Goal: Register for event/course

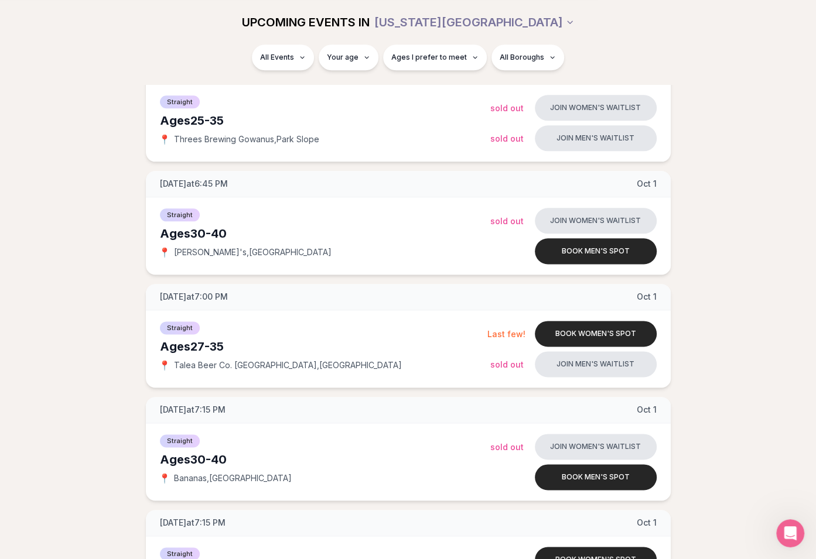
scroll to position [867, 0]
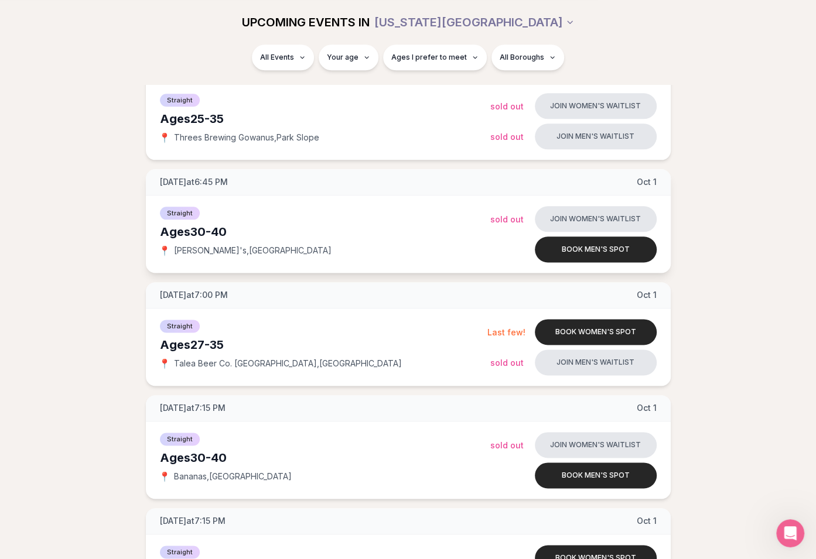
click at [231, 252] on span "[PERSON_NAME]'s , [GEOGRAPHIC_DATA]" at bounding box center [253, 251] width 158 height 12
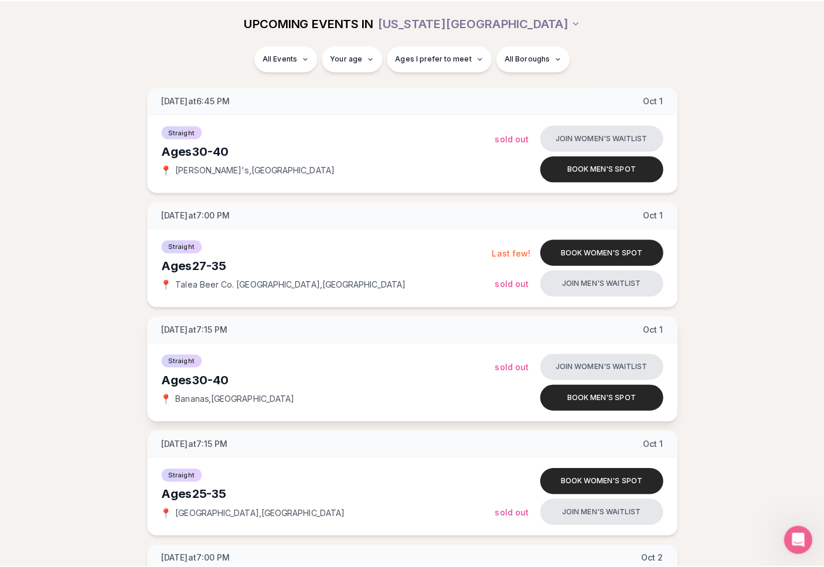
scroll to position [961, 0]
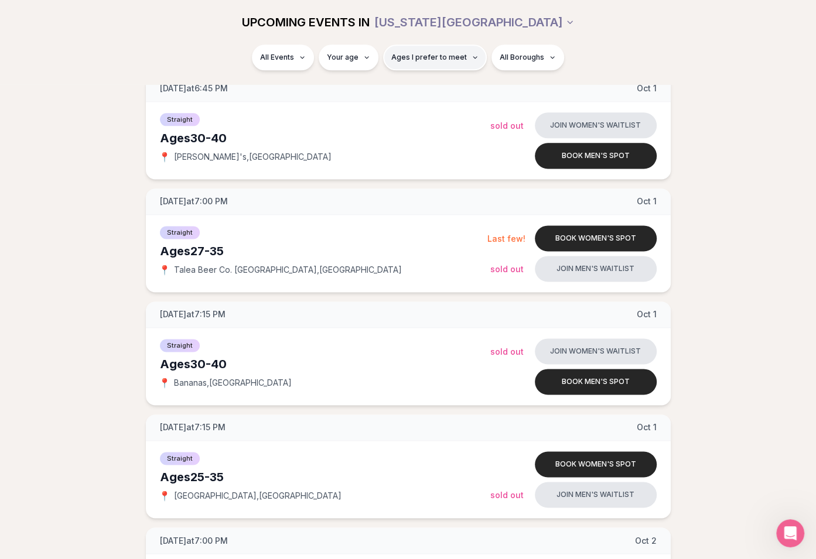
click at [446, 58] on span "Ages I prefer to meet" at bounding box center [429, 57] width 76 height 9
click at [451, 92] on div "Please enter your age first" at bounding box center [434, 90] width 103 height 21
click at [463, 91] on div "Please enter your age first" at bounding box center [434, 90] width 103 height 21
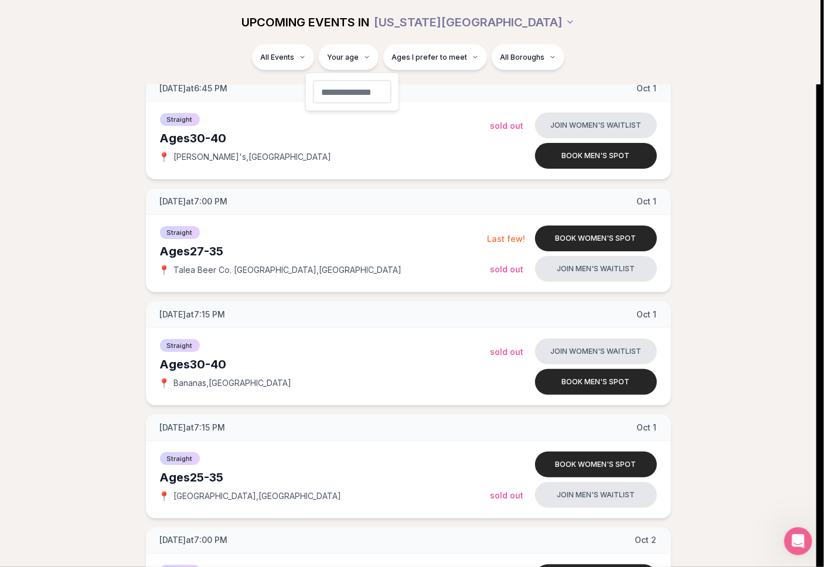
type input "**"
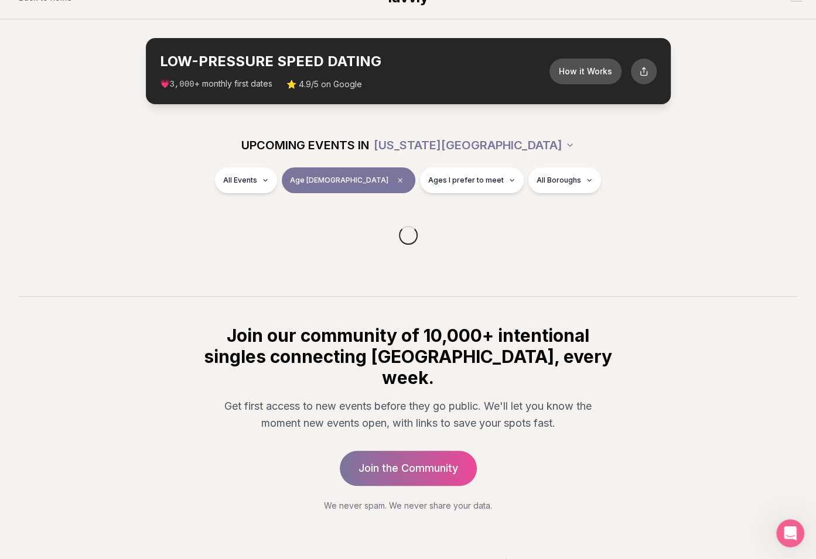
scroll to position [9, 0]
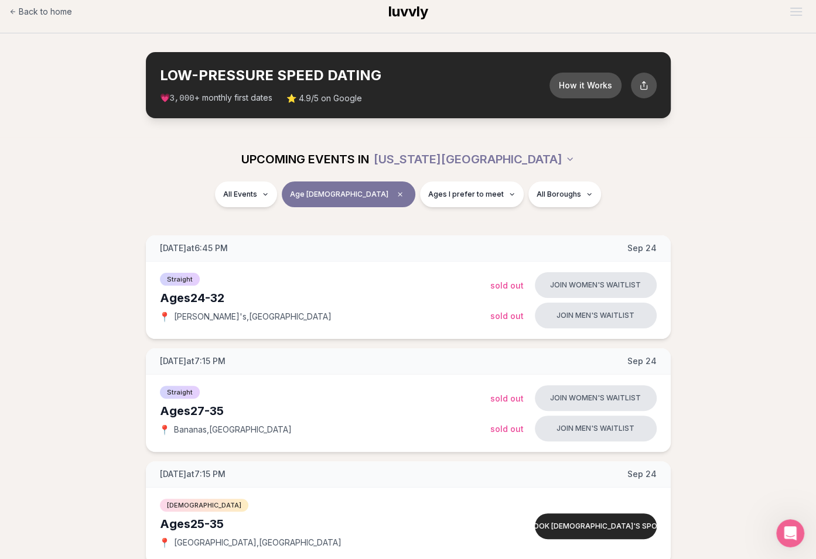
click at [336, 147] on div "UPCOMING EVENTS IN [US_STATE][GEOGRAPHIC_DATA]" at bounding box center [408, 159] width 656 height 26
click at [527, 179] on div "UPCOMING EVENTS IN [US_STATE][GEOGRAPHIC_DATA]" at bounding box center [408, 159] width 675 height 45
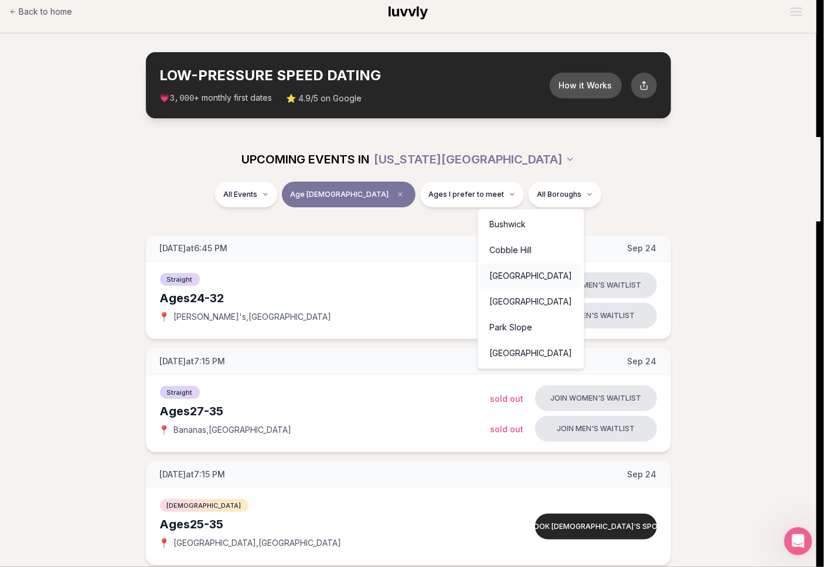
click at [520, 282] on div "[GEOGRAPHIC_DATA]" at bounding box center [530, 276] width 101 height 26
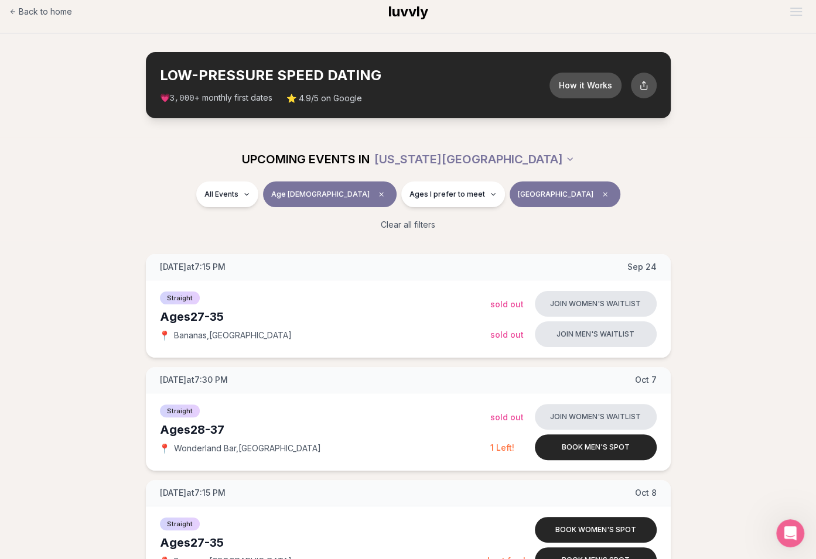
click at [518, 196] on span "[GEOGRAPHIC_DATA]" at bounding box center [556, 194] width 76 height 9
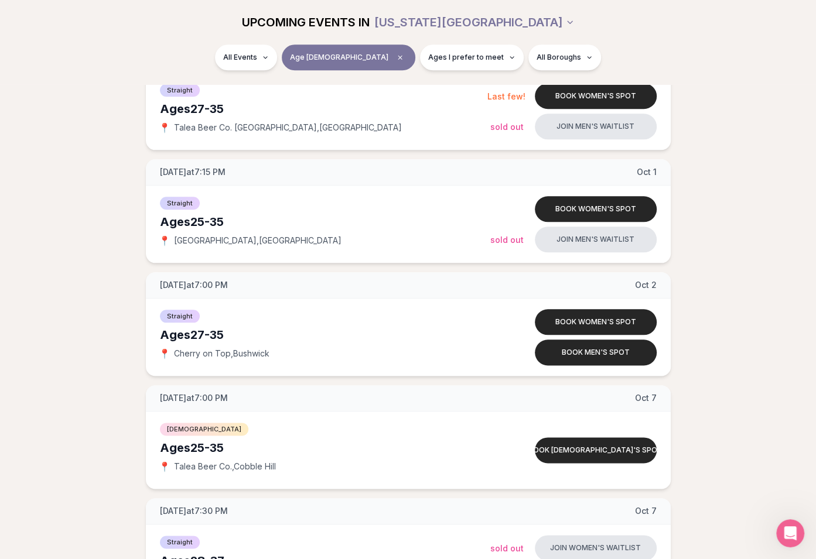
scroll to position [763, 0]
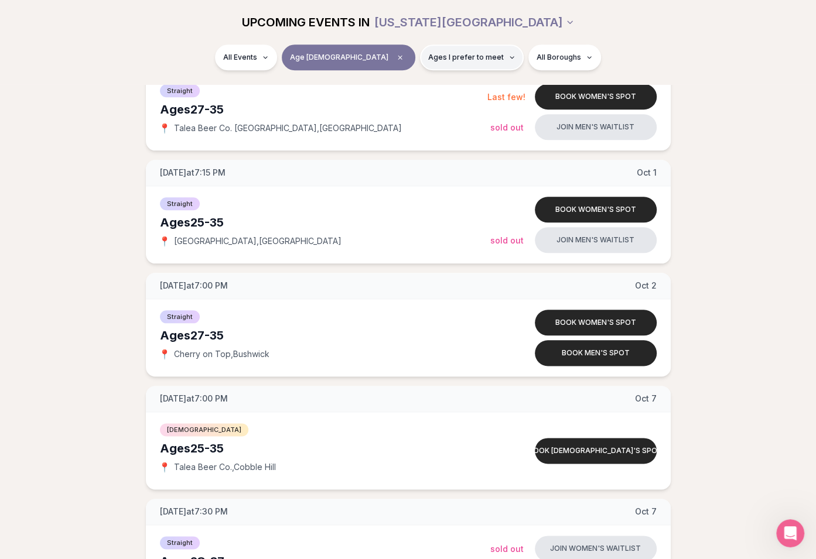
click at [456, 50] on button "Ages I prefer to meet" at bounding box center [472, 58] width 104 height 26
click at [453, 53] on span "Ages I prefer to meet" at bounding box center [466, 57] width 76 height 9
click at [423, 118] on span "Older than me" at bounding box center [428, 119] width 54 height 12
click at [394, 118] on button "Older than me" at bounding box center [388, 118] width 9 height 9
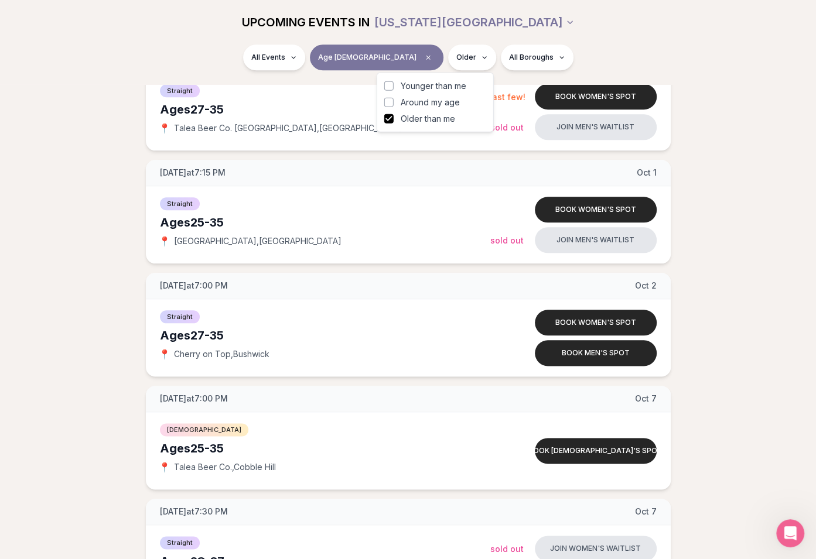
click at [418, 104] on span "Around my age" at bounding box center [430, 103] width 59 height 12
click at [394, 104] on button "Around my age" at bounding box center [388, 102] width 9 height 9
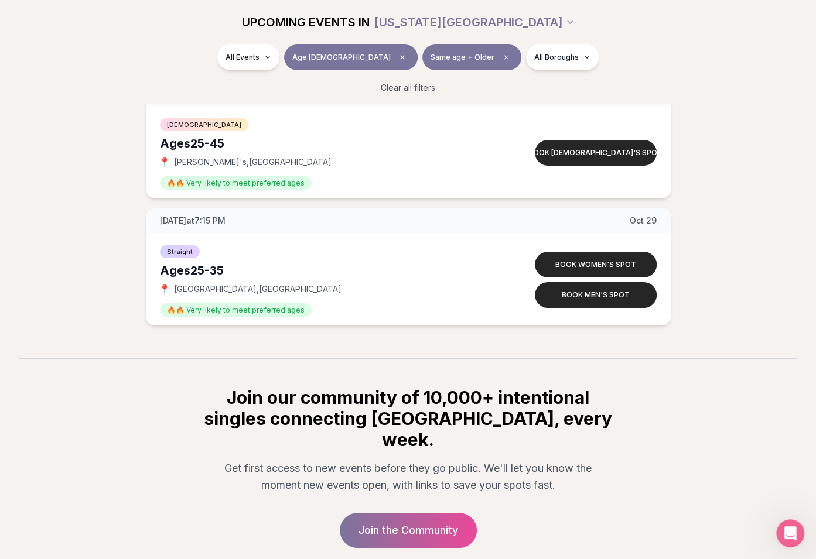
scroll to position [2920, 0]
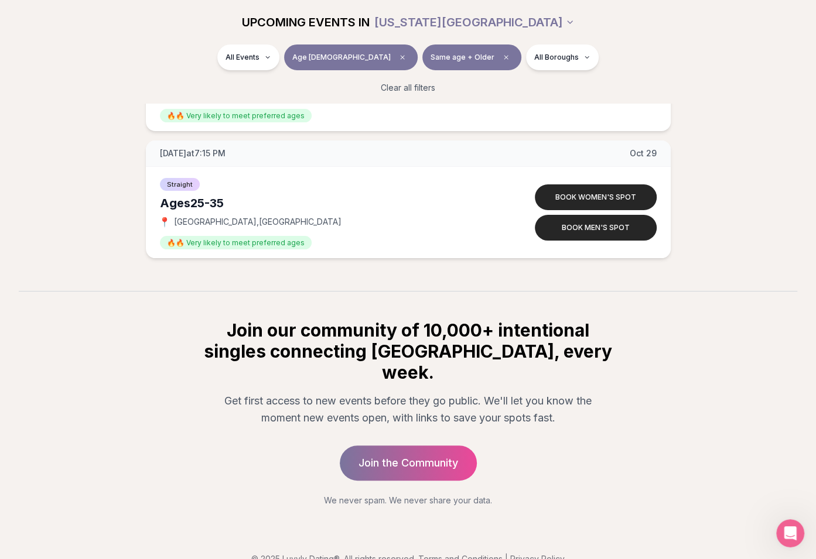
click at [380, 334] on h2 "Join our community of 10,000+ intentional singles connecting [GEOGRAPHIC_DATA],…" at bounding box center [408, 351] width 412 height 63
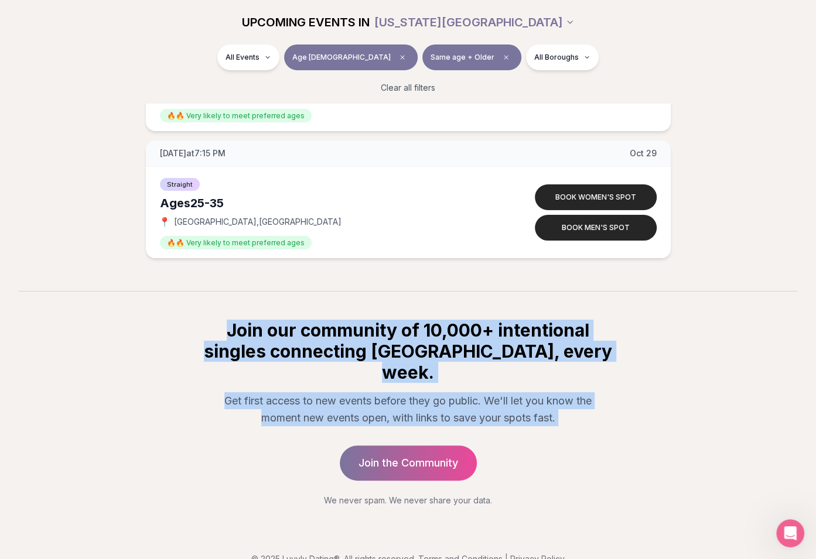
drag, startPoint x: 380, startPoint y: 334, endPoint x: 405, endPoint y: 388, distance: 60.0
click at [406, 388] on div "Join our community of 10,000+ intentional singles connecting [GEOGRAPHIC_DATA],…" at bounding box center [408, 413] width 450 height 187
click at [405, 393] on p "Get first access to new events before they go public. We'll let you know the mo…" at bounding box center [408, 410] width 394 height 35
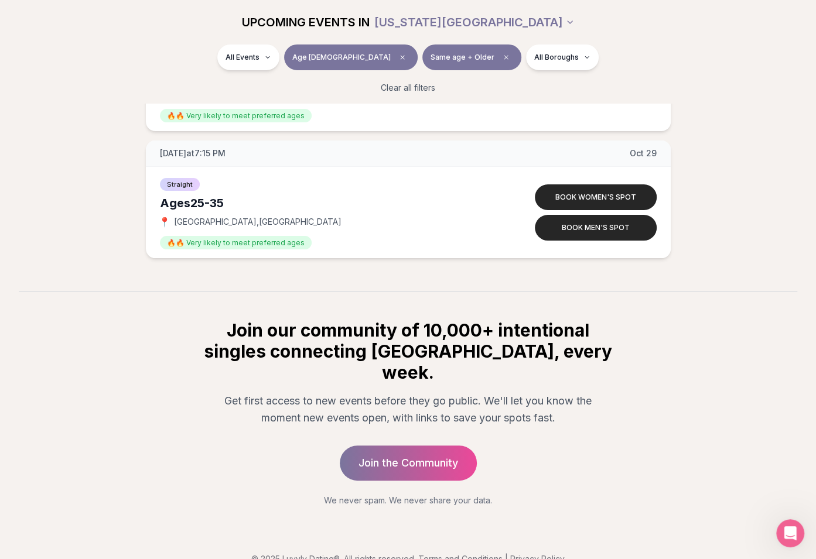
click at [395, 405] on div "Join our community of 10,000+ intentional singles connecting [GEOGRAPHIC_DATA],…" at bounding box center [408, 413] width 450 height 187
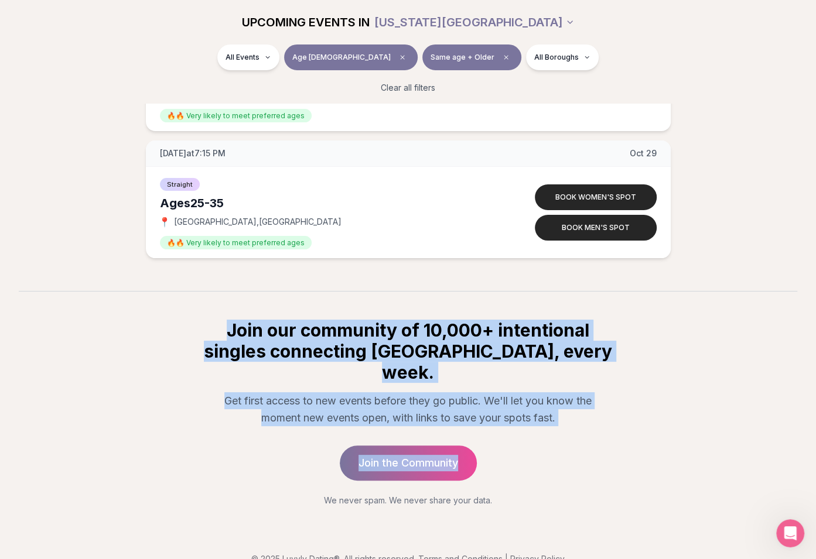
drag, startPoint x: 395, startPoint y: 405, endPoint x: 353, endPoint y: 341, distance: 76.7
click at [353, 342] on div "Join our community of 10,000+ intentional singles connecting [GEOGRAPHIC_DATA],…" at bounding box center [408, 413] width 450 height 187
click at [353, 341] on h2 "Join our community of 10,000+ intentional singles connecting [GEOGRAPHIC_DATA],…" at bounding box center [408, 351] width 412 height 63
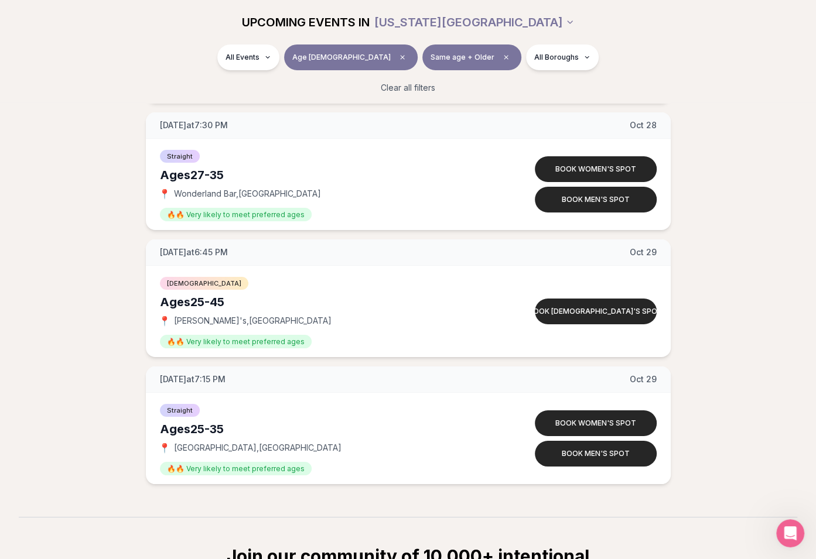
scroll to position [2688, 0]
